Goal: Check status: Check status

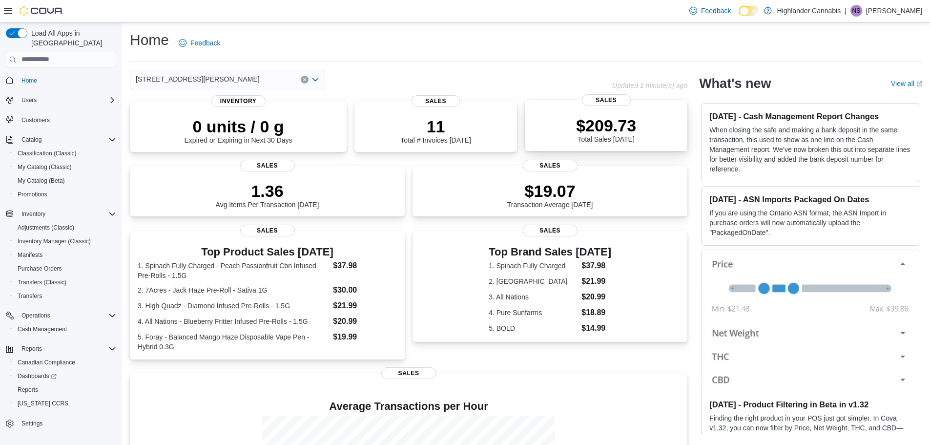
click at [607, 127] on p "$209.73" at bounding box center [606, 126] width 60 height 20
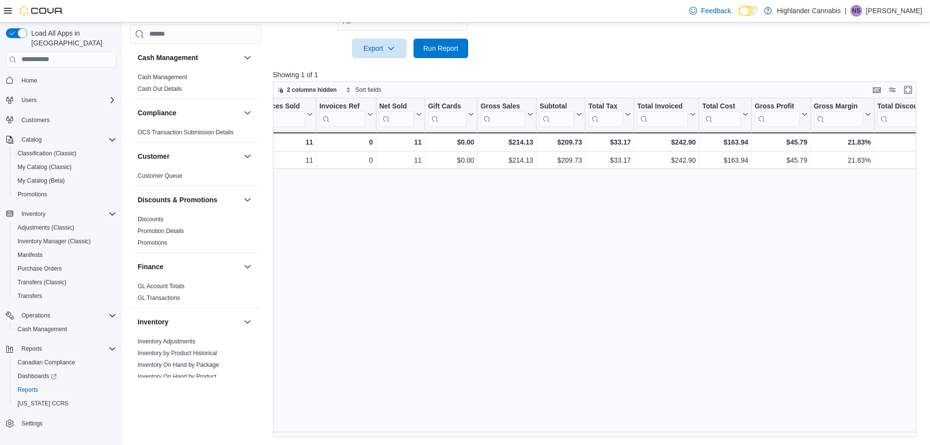
scroll to position [0, 197]
